Goal: Transaction & Acquisition: Purchase product/service

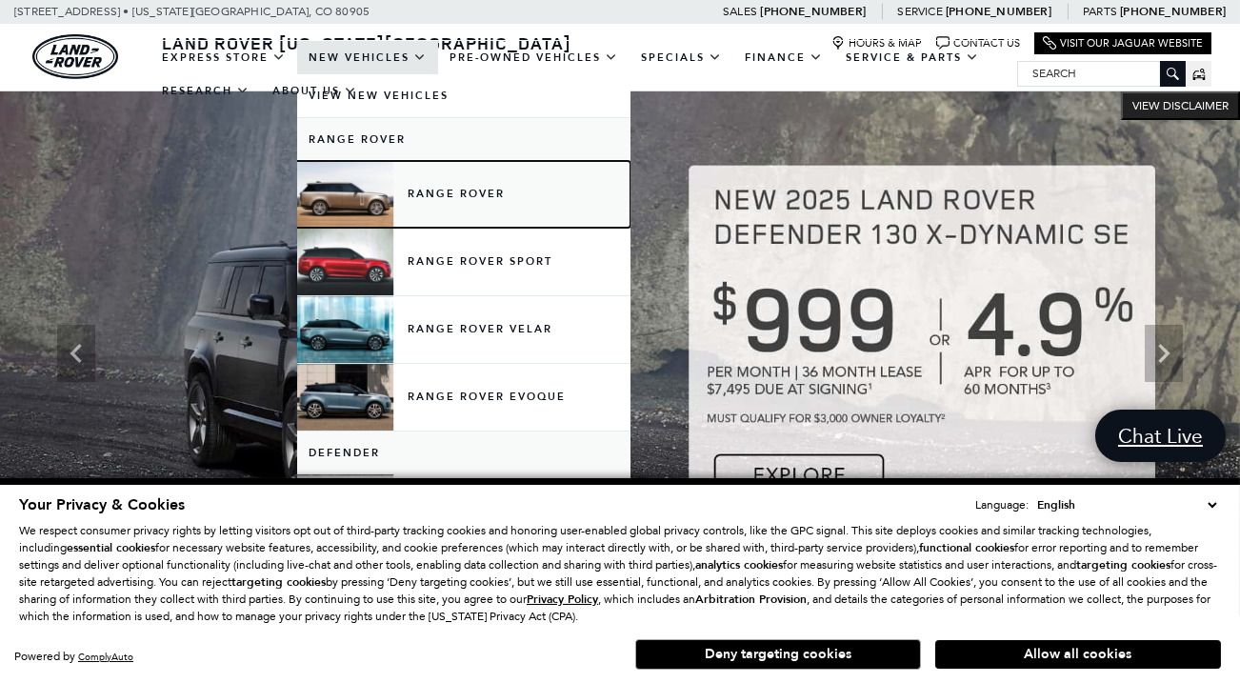
click at [379, 195] on link "Range Rover" at bounding box center [463, 194] width 333 height 67
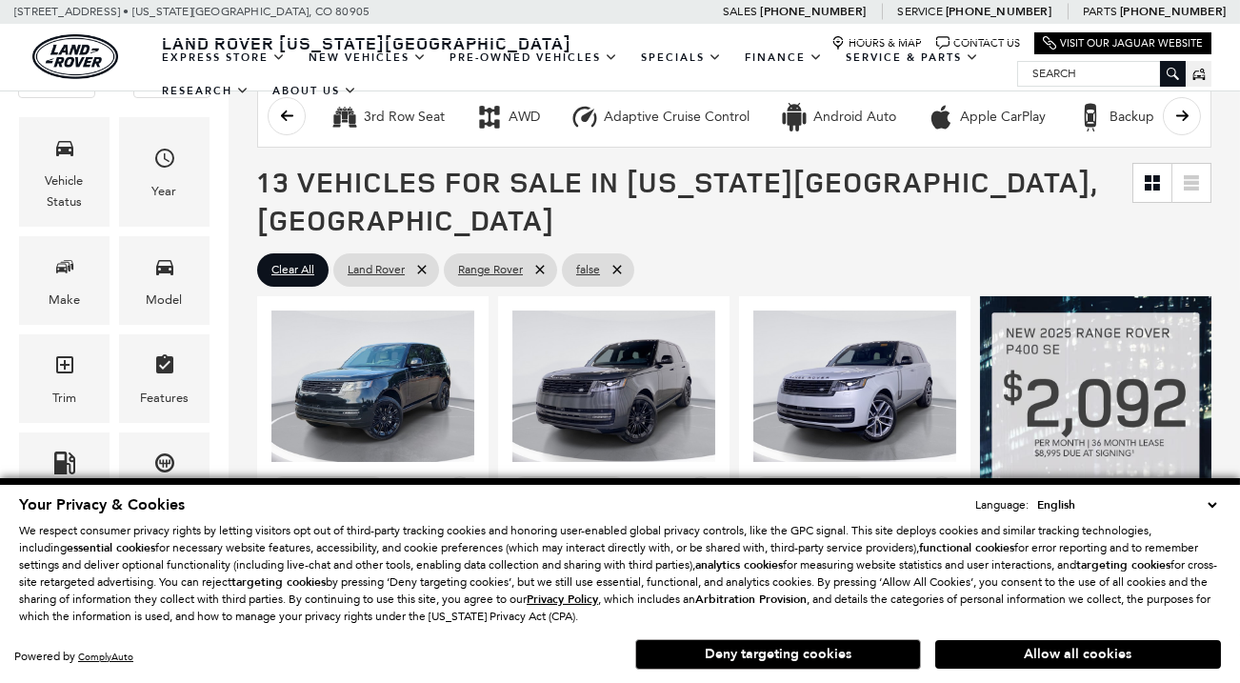
scroll to position [286, 0]
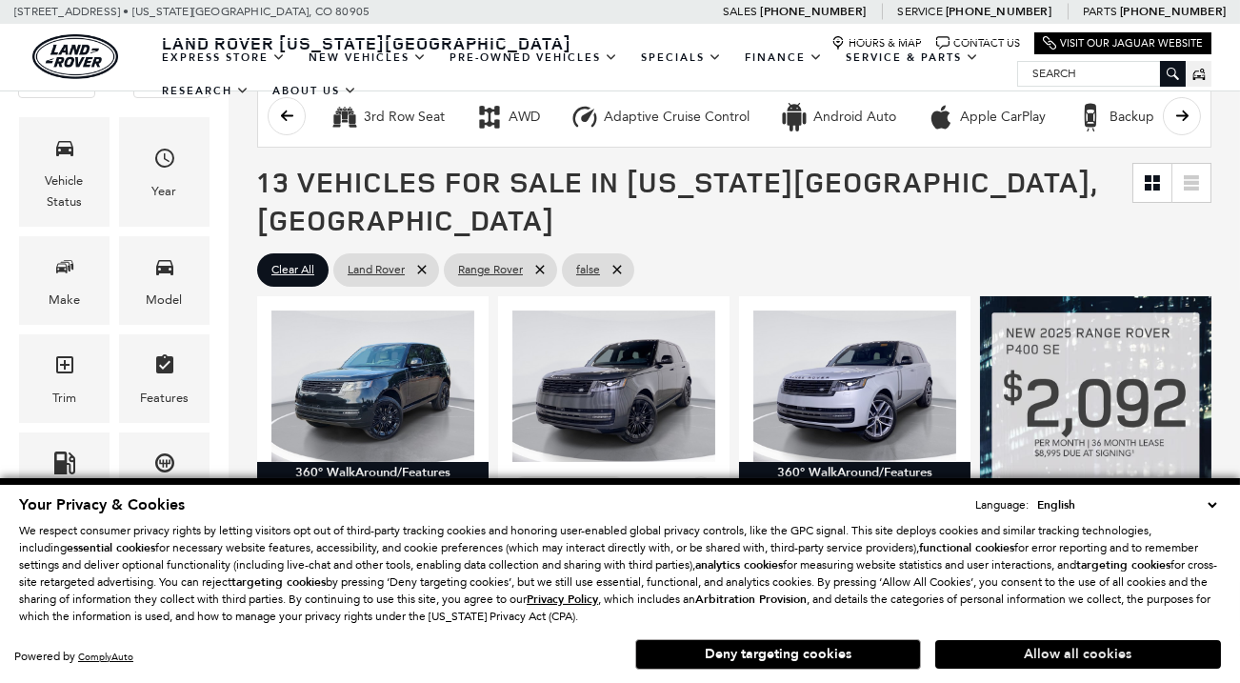
click at [1118, 655] on button "Allow all cookies" at bounding box center [1079, 654] width 286 height 29
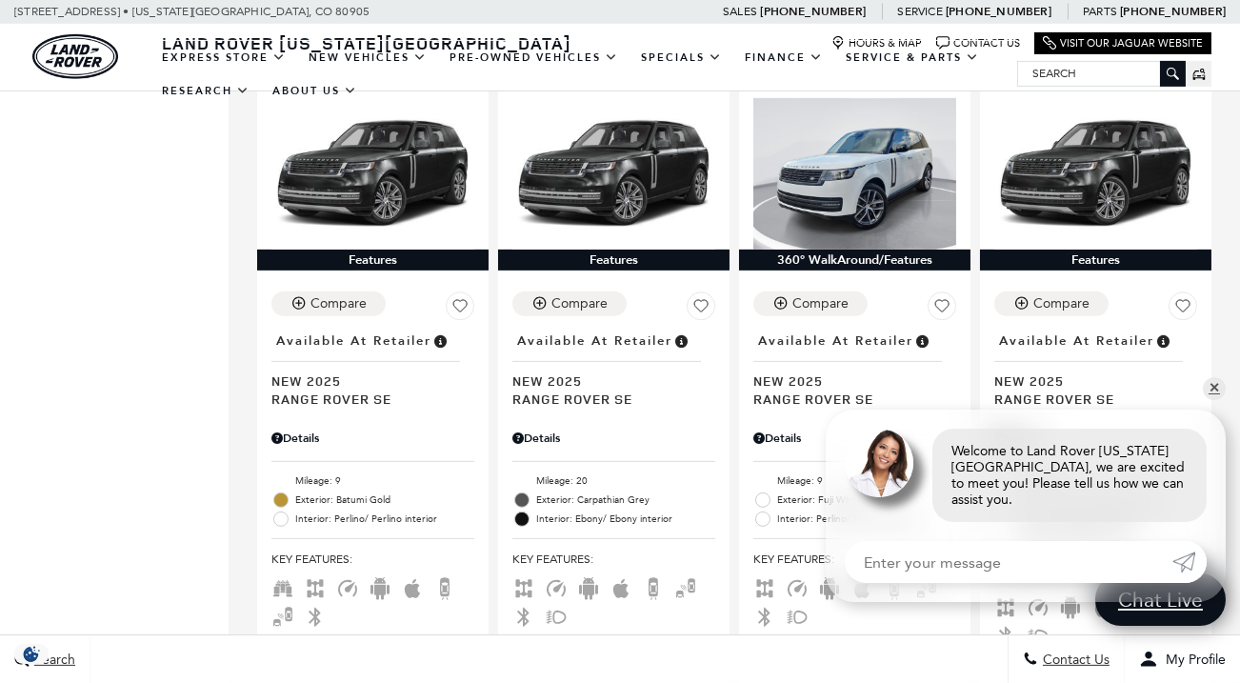
scroll to position [2096, 0]
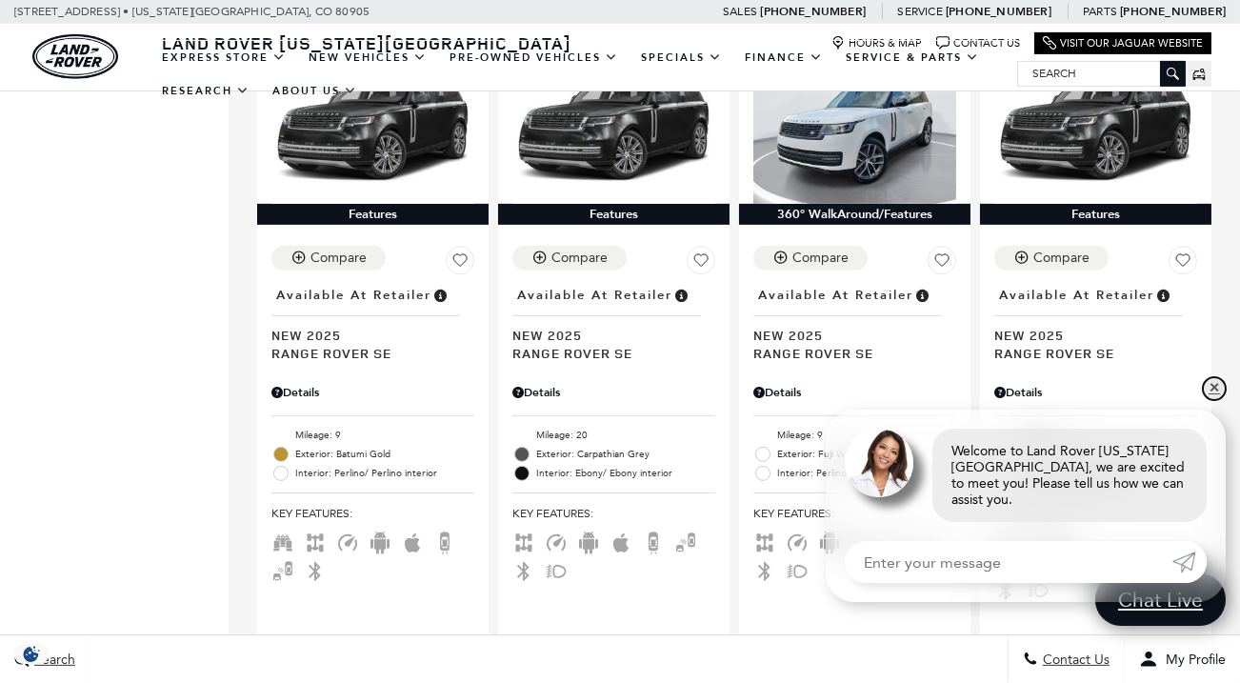
click at [1213, 400] on link "✕" at bounding box center [1214, 388] width 23 height 23
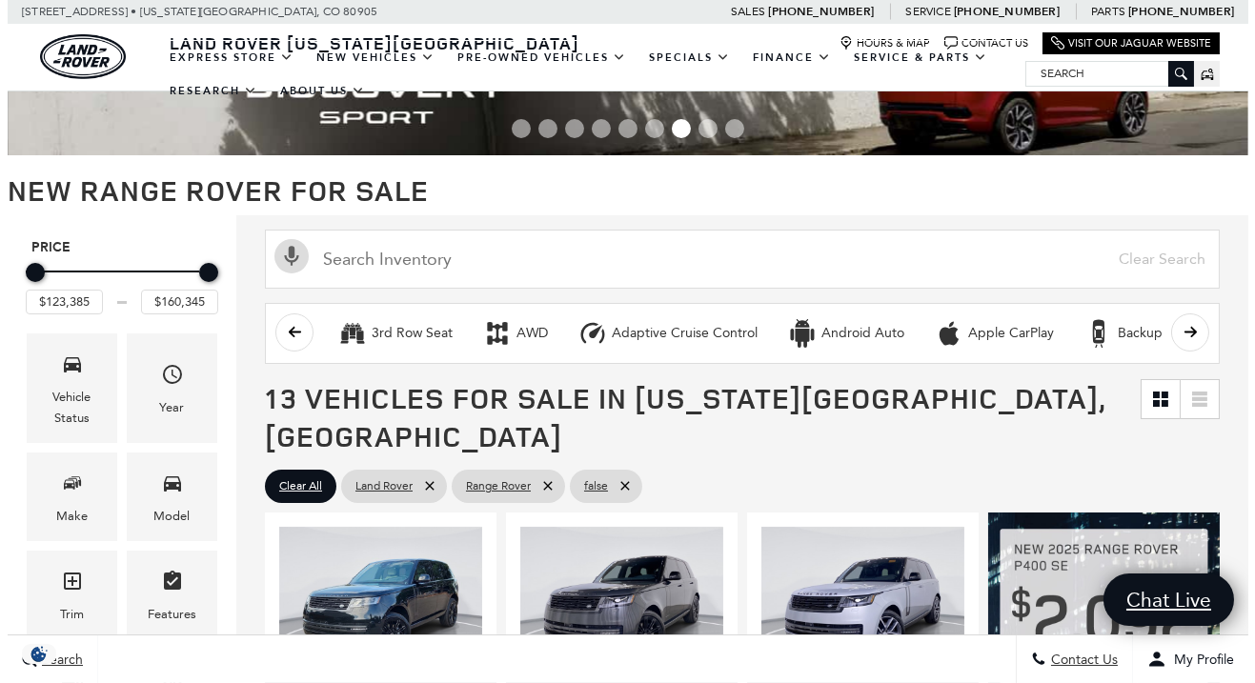
scroll to position [0, 0]
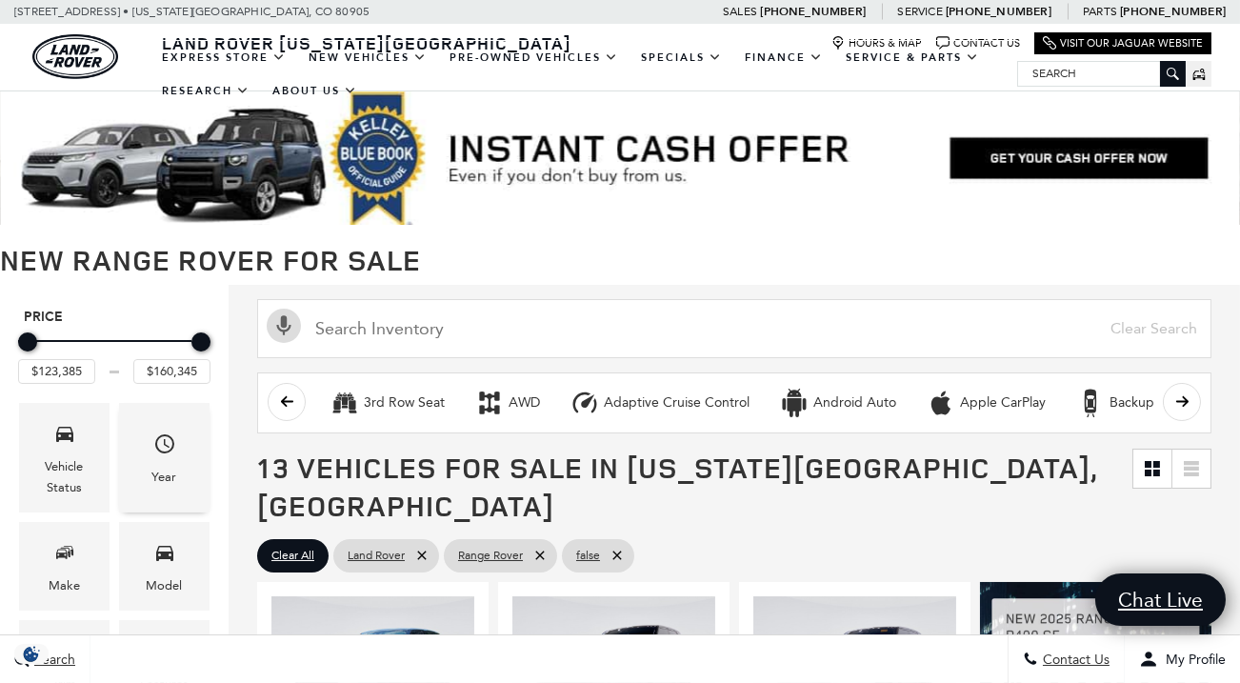
click at [174, 467] on div "Year" at bounding box center [164, 477] width 25 height 21
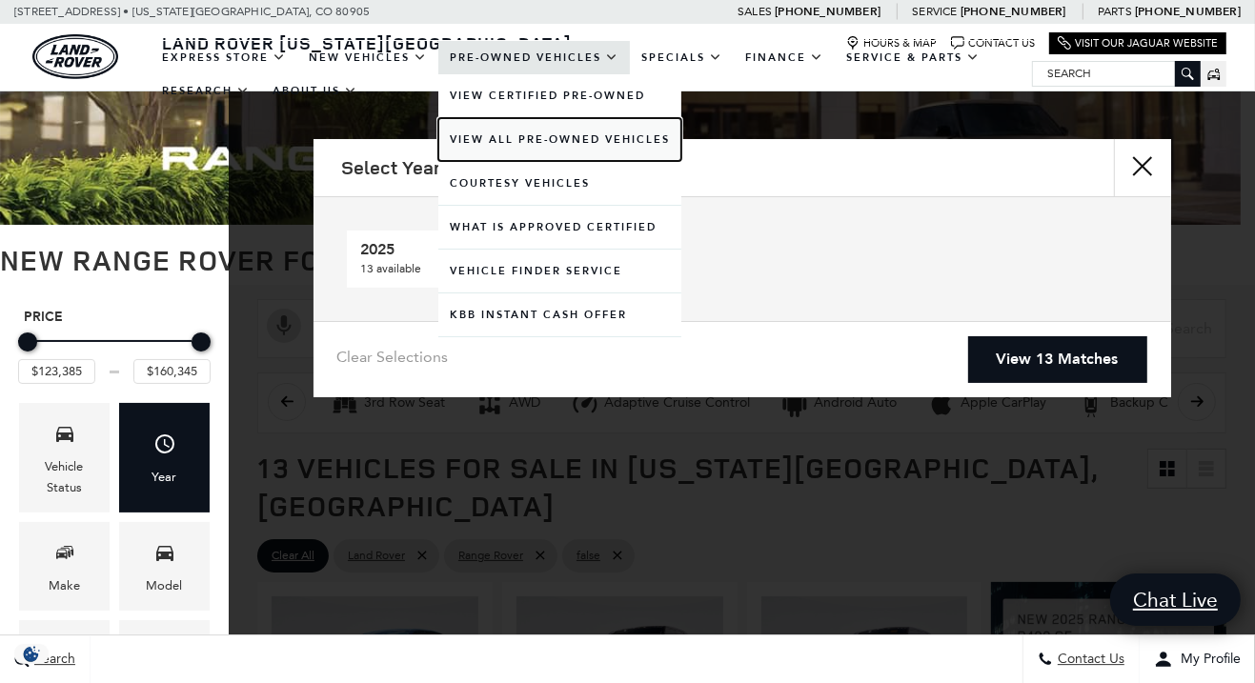
click at [542, 136] on link "View All Pre-Owned Vehicles" at bounding box center [559, 139] width 243 height 43
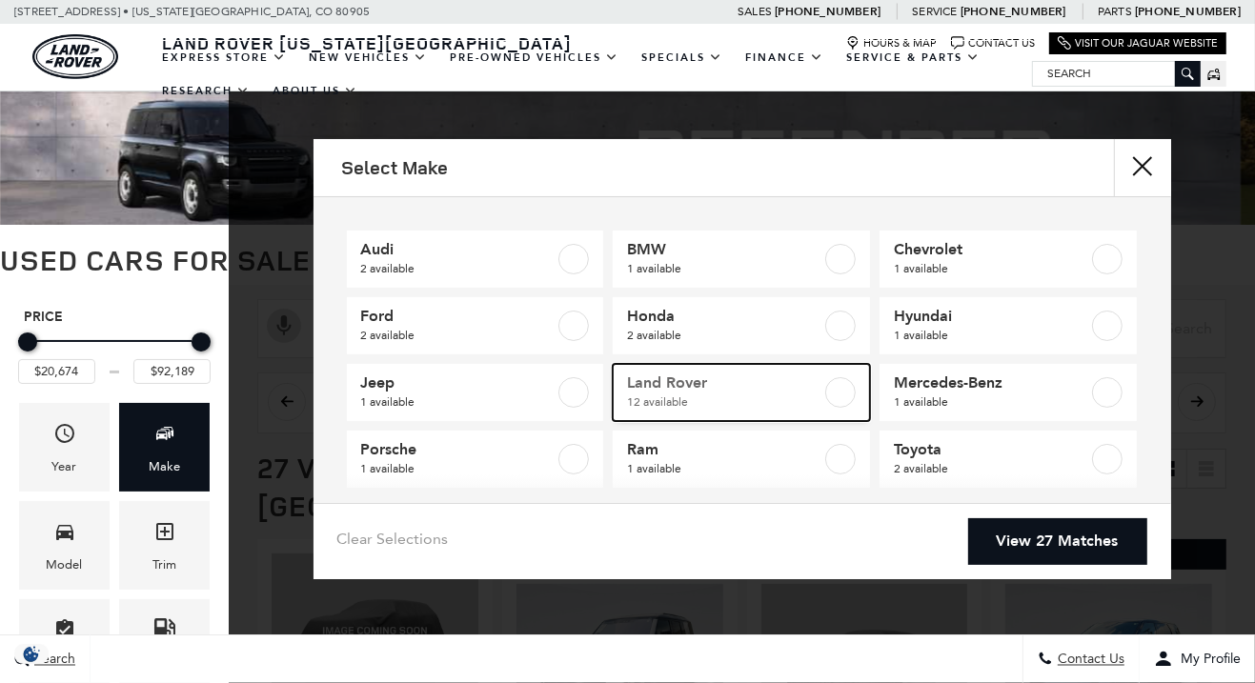
click at [684, 385] on span "Land Rover" at bounding box center [724, 382] width 194 height 19
type input "$20,684"
checkbox input "true"
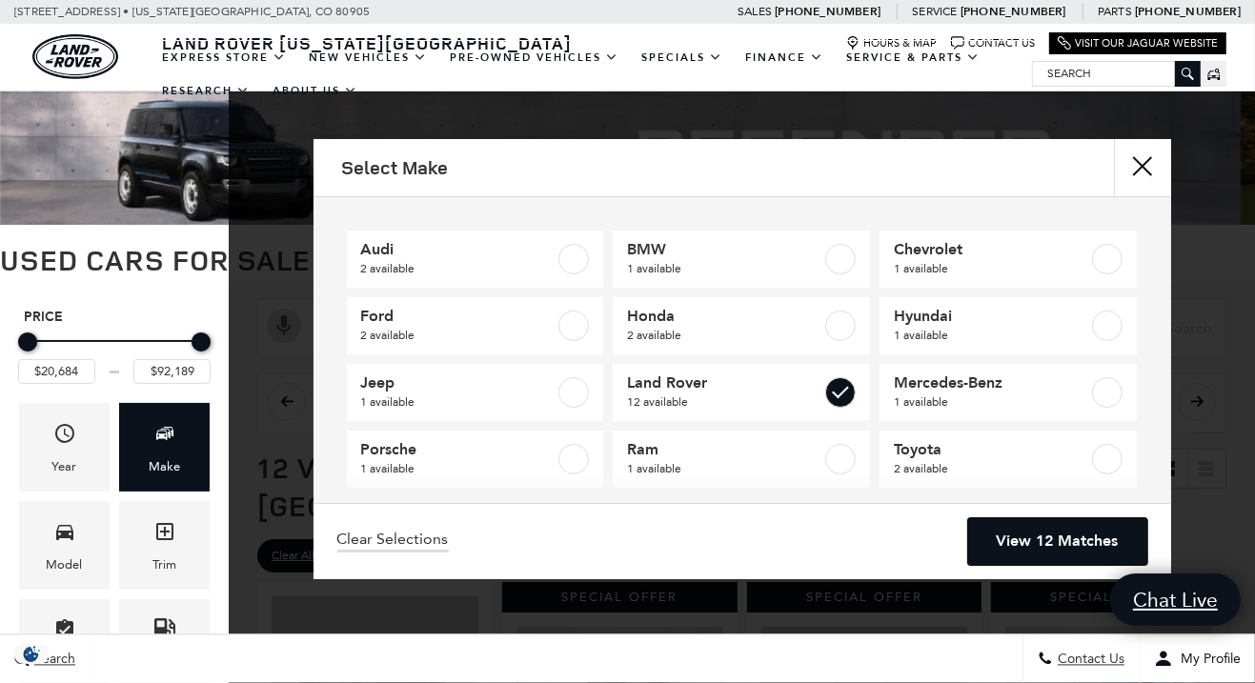
click at [1078, 529] on link "View 12 Matches" at bounding box center [1057, 541] width 179 height 47
